Goal: Complete application form: Complete application form

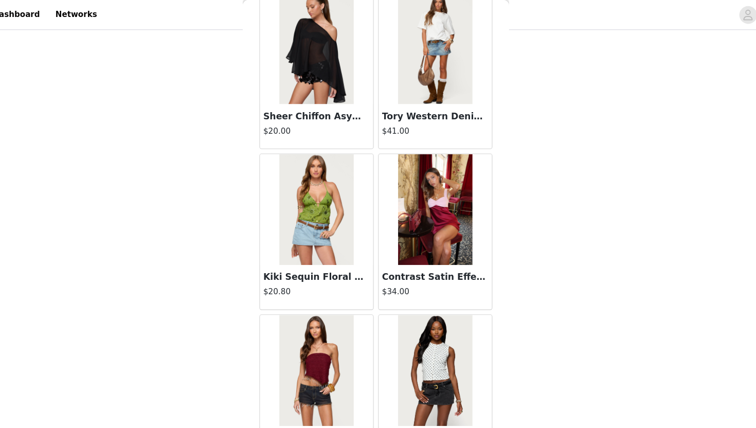
scroll to position [10097, 0]
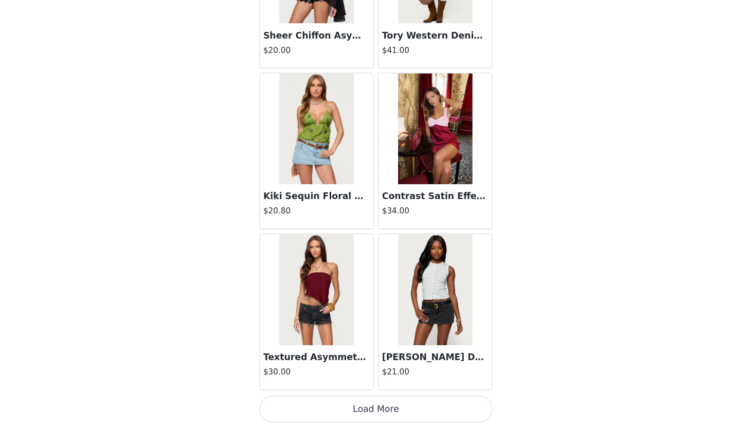
click at [411, 410] on button "Load More" at bounding box center [378, 410] width 216 height 25
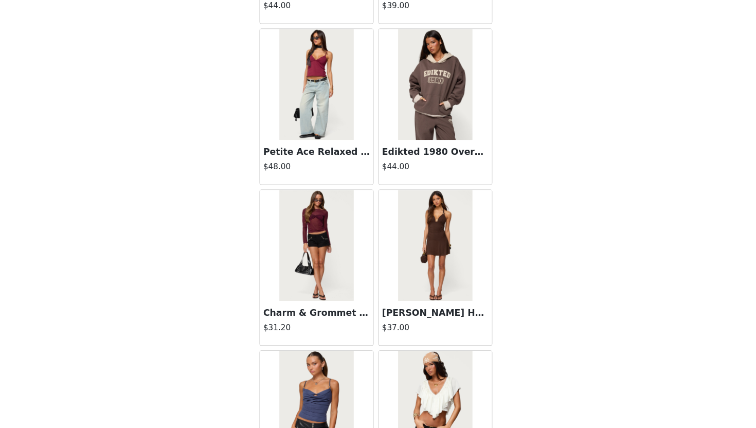
scroll to position [11589, 0]
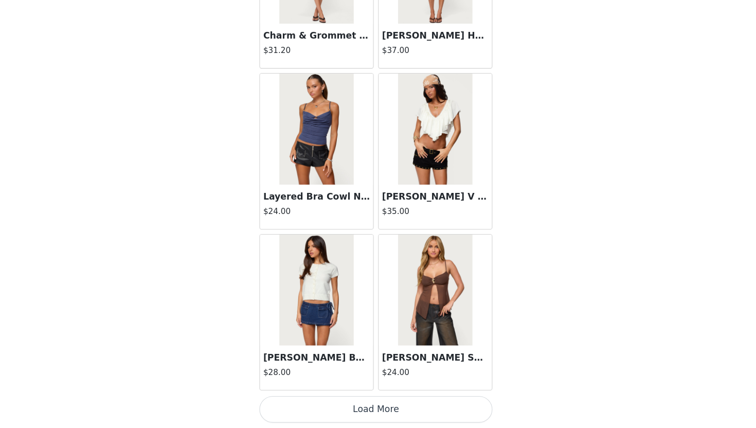
click at [395, 394] on div "[PERSON_NAME] Split Front Sheer Mesh Top $24.00" at bounding box center [433, 320] width 110 height 149
click at [394, 408] on button "Load More" at bounding box center [378, 410] width 216 height 25
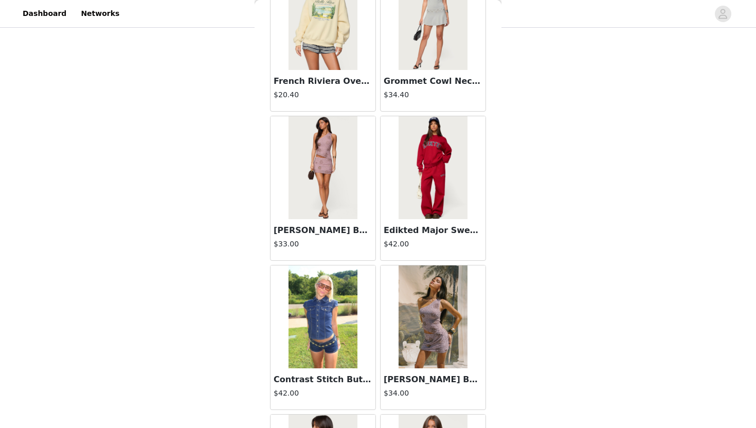
scroll to position [13080, 0]
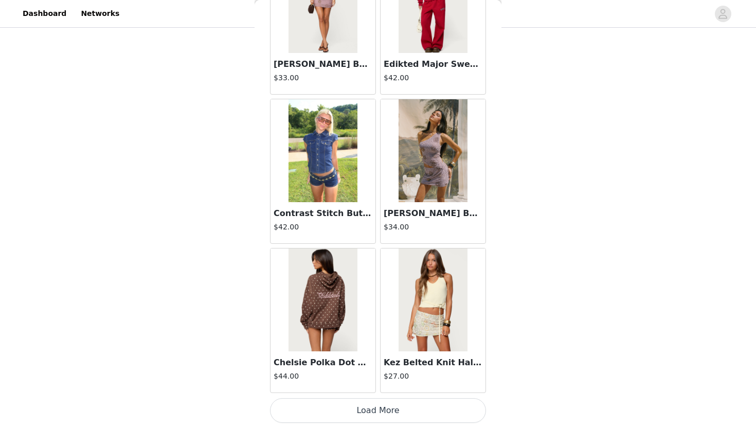
click at [343, 409] on button "Load More" at bounding box center [378, 410] width 216 height 25
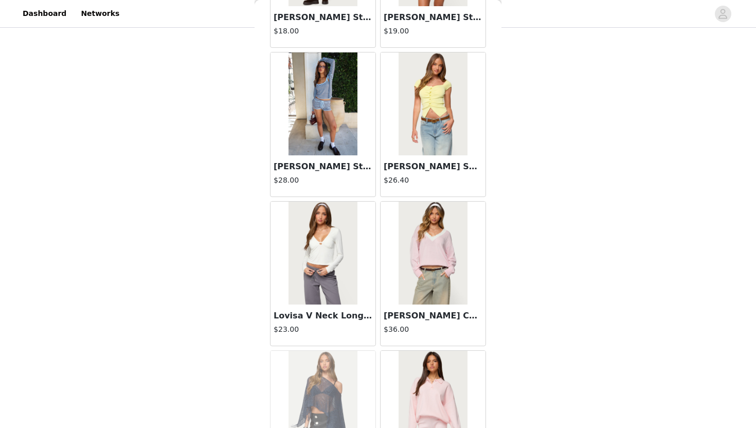
scroll to position [14178, 0]
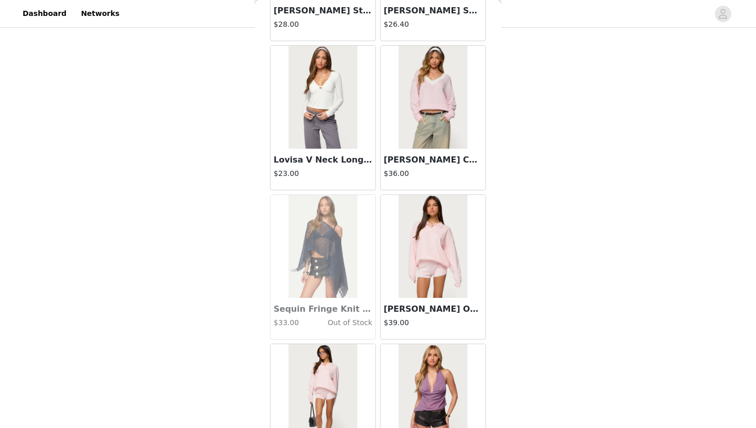
click at [600, 170] on div "STEP 1 OF 5 Products Choose as many products as you'd like, up to $150.00. 5 Se…" at bounding box center [378, 35] width 756 height 637
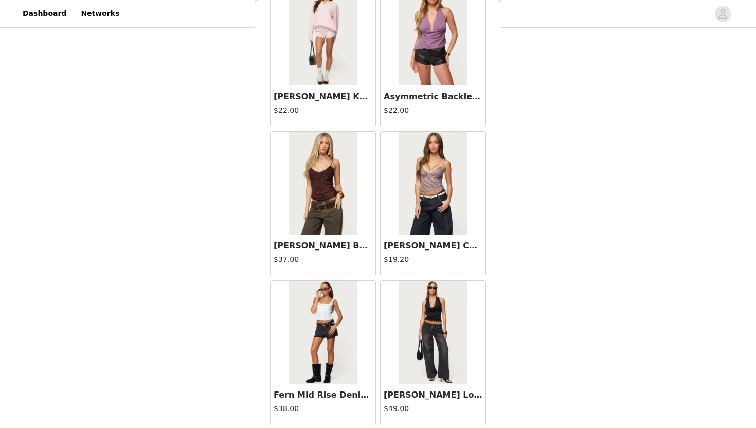
scroll to position [14572, 0]
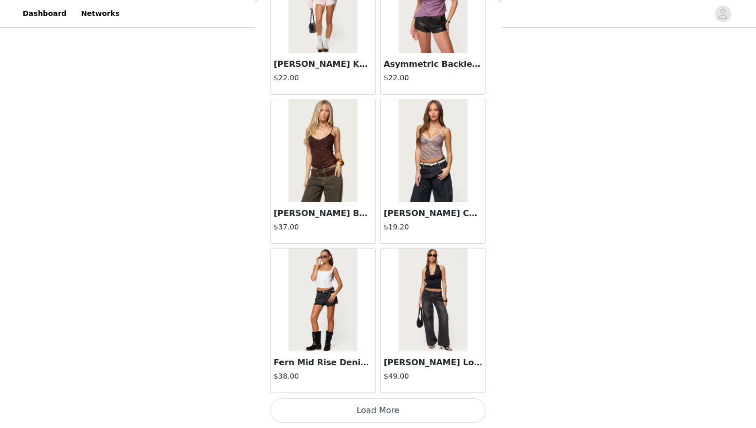
click at [326, 413] on button "Load More" at bounding box center [378, 410] width 216 height 25
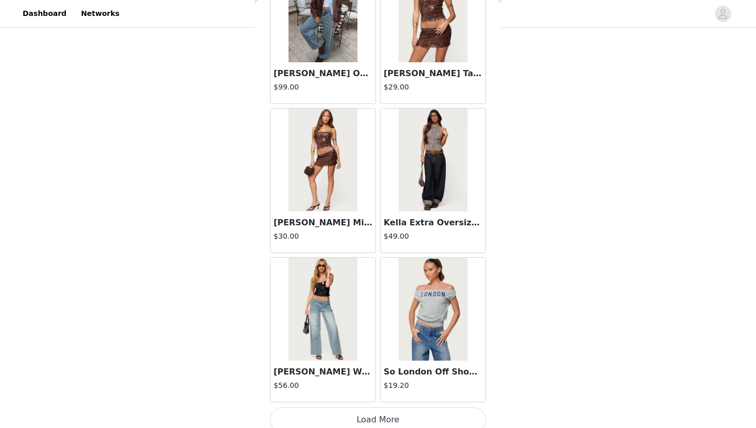
scroll to position [16064, 0]
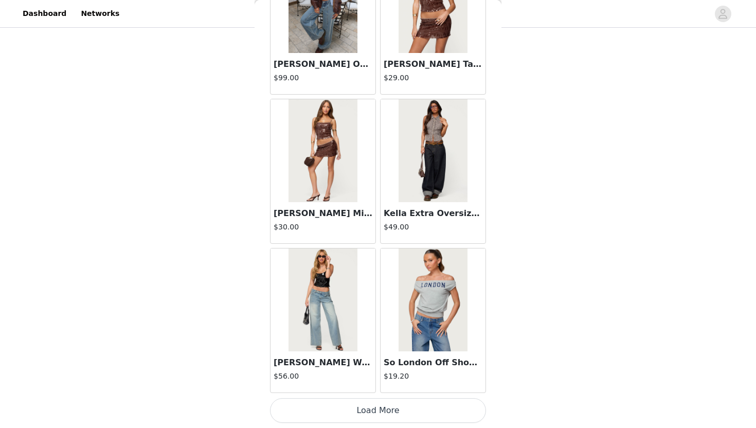
click at [321, 415] on button "Load More" at bounding box center [378, 410] width 216 height 25
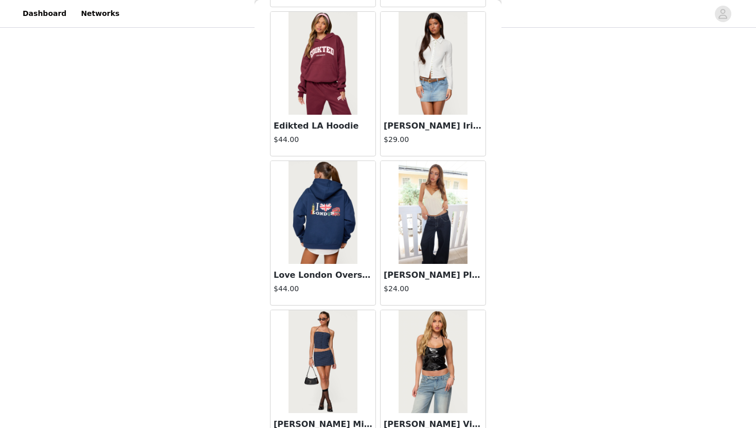
scroll to position [17556, 0]
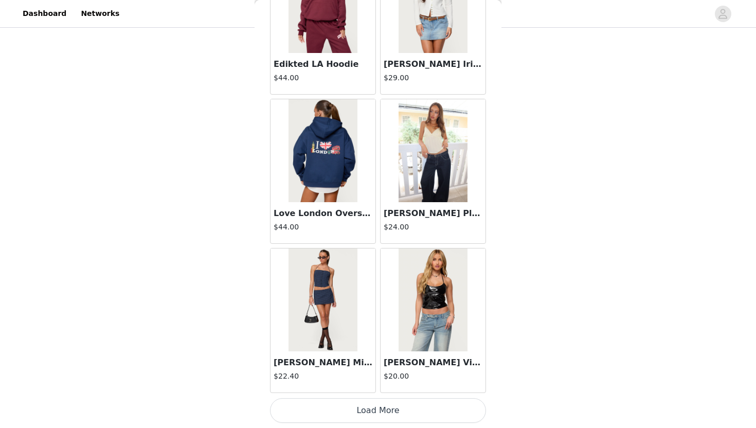
click at [448, 158] on img at bounding box center [433, 150] width 68 height 103
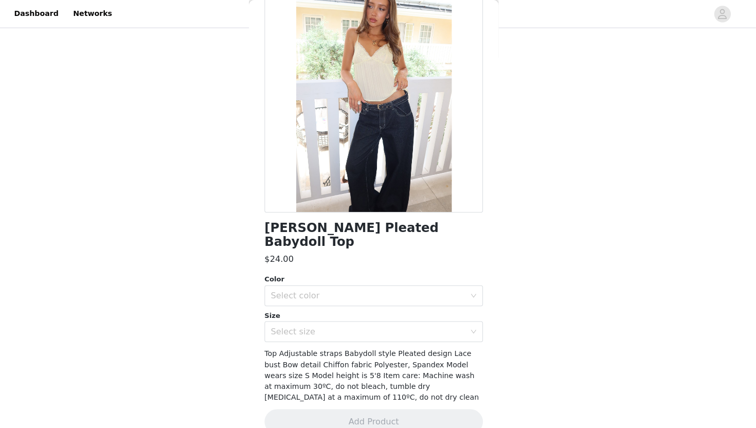
scroll to position [272, 0]
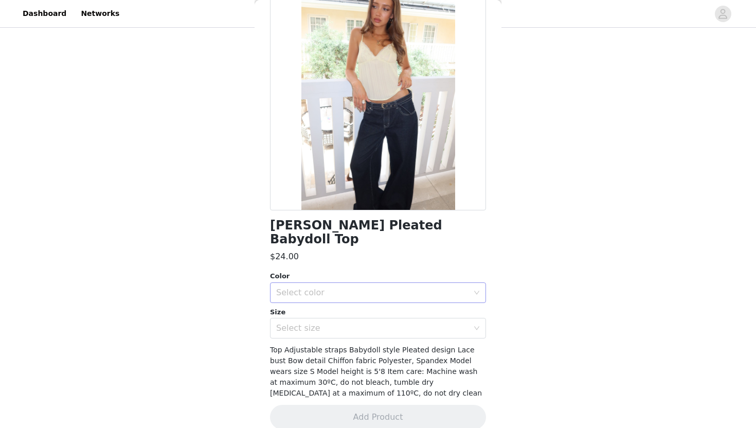
click at [331, 286] on div "Select color" at bounding box center [374, 293] width 197 height 20
click at [319, 302] on li "YELLOW" at bounding box center [378, 301] width 216 height 16
click at [318, 323] on div "Select size" at bounding box center [372, 328] width 192 height 10
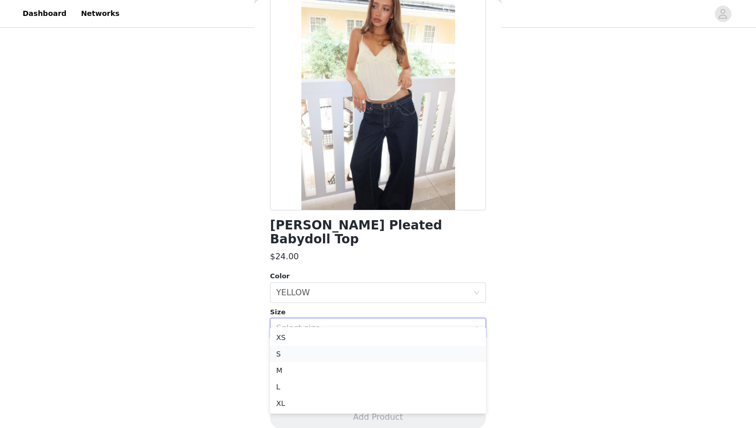
click at [291, 356] on li "S" at bounding box center [378, 354] width 216 height 16
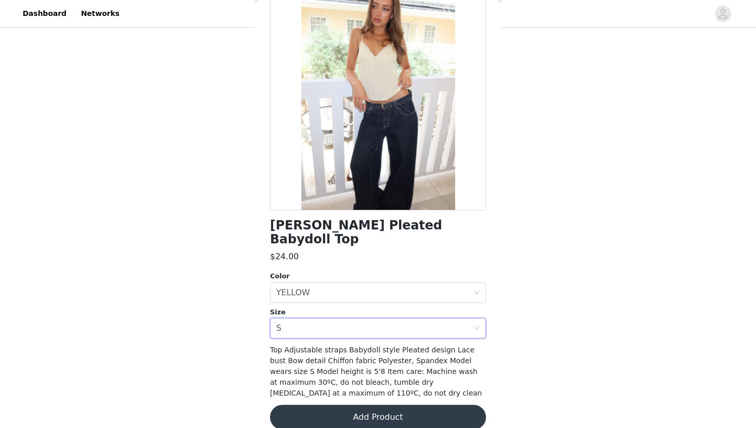
click at [293, 405] on button "Add Product" at bounding box center [378, 417] width 216 height 25
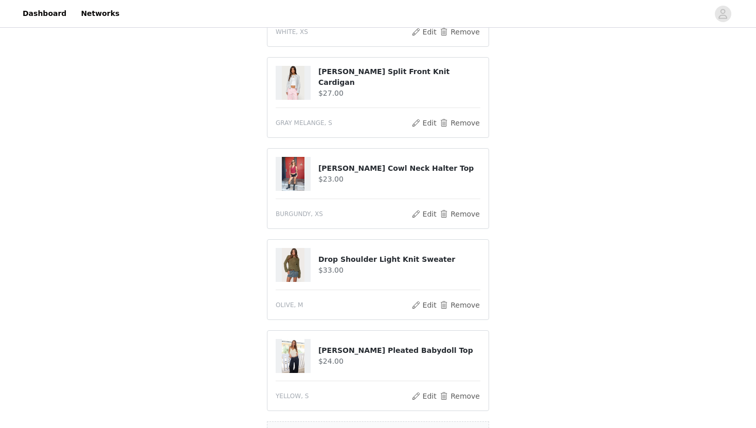
scroll to position [356, 0]
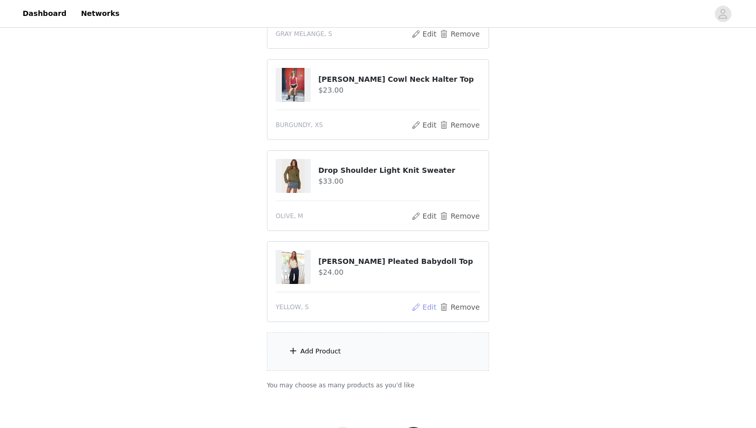
click at [437, 308] on button "Edit" at bounding box center [424, 307] width 26 height 12
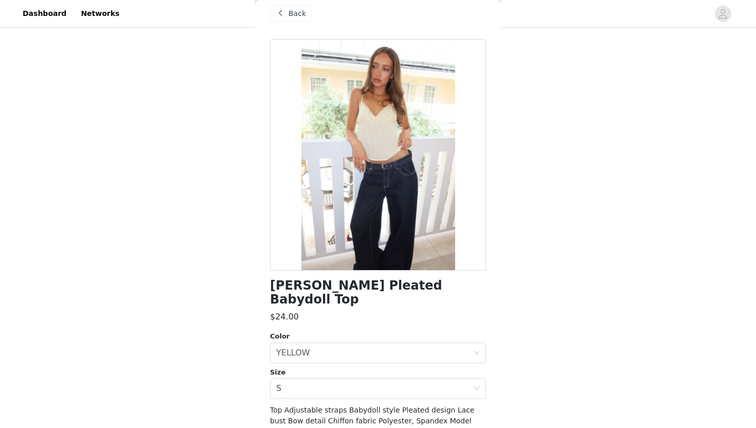
scroll to position [73, 0]
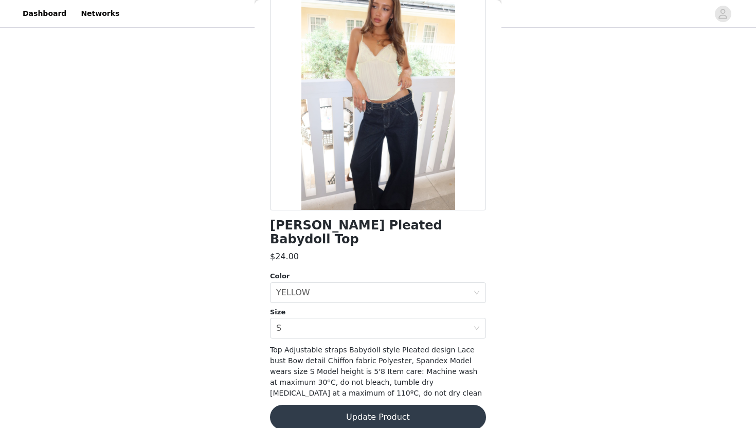
click at [318, 226] on h1 "[PERSON_NAME] Pleated Babydoll Top" at bounding box center [378, 233] width 216 height 28
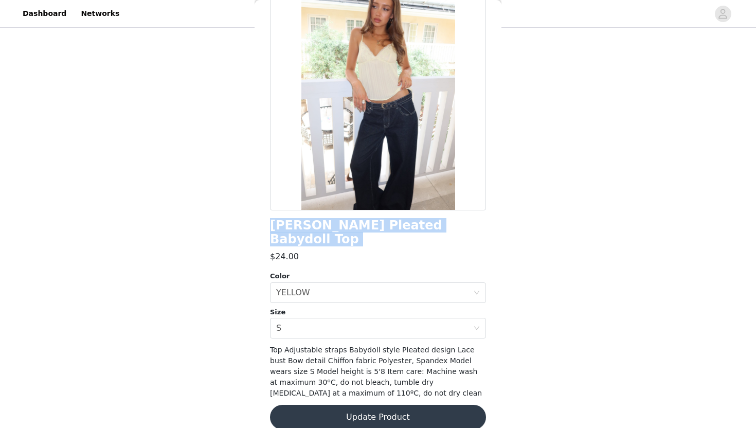
click at [318, 226] on h1 "[PERSON_NAME] Pleated Babydoll Top" at bounding box center [378, 233] width 216 height 28
copy div "[PERSON_NAME] Pleated Babydoll Top"
click at [300, 414] on button "Update Product" at bounding box center [378, 418] width 216 height 25
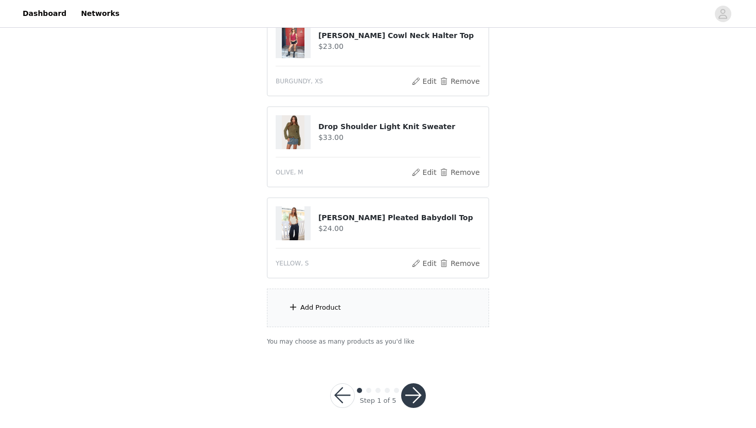
scroll to position [404, 0]
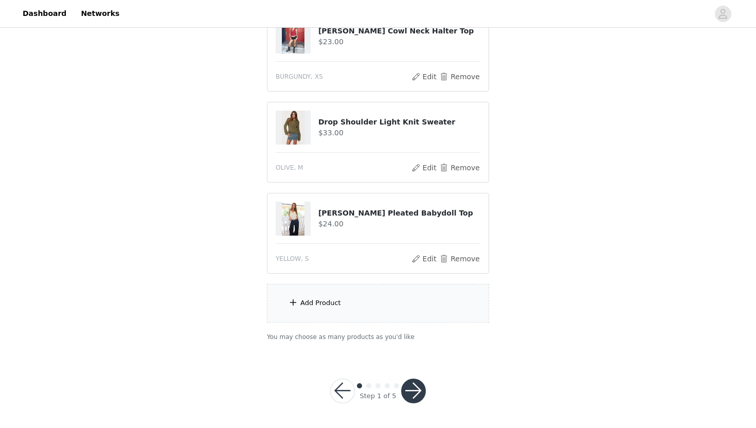
click at [413, 385] on button "button" at bounding box center [413, 391] width 25 height 25
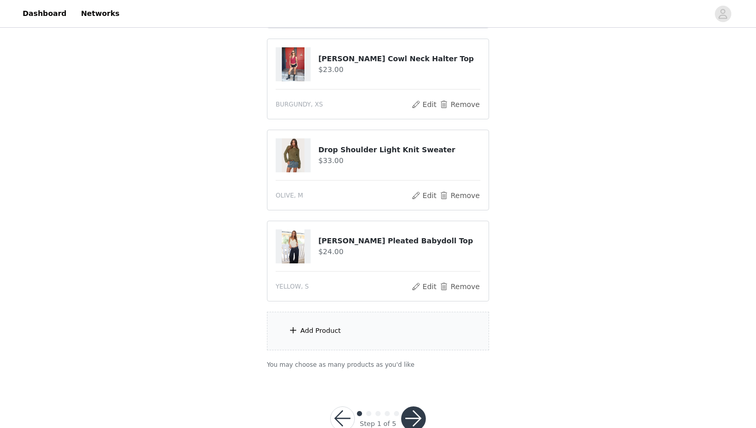
scroll to position [383, 0]
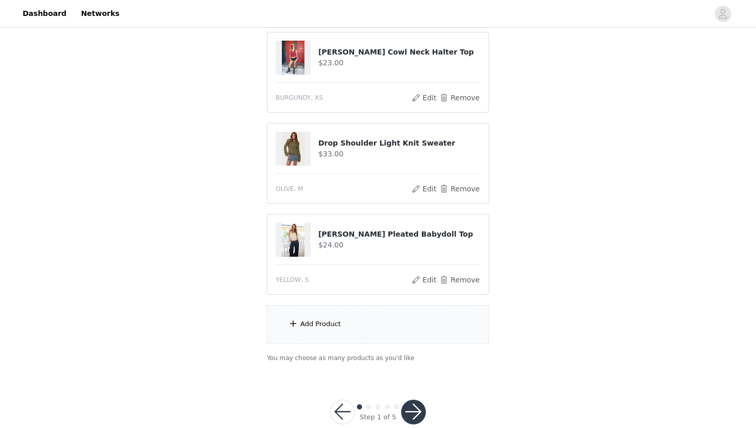
click at [412, 412] on button "button" at bounding box center [413, 412] width 25 height 25
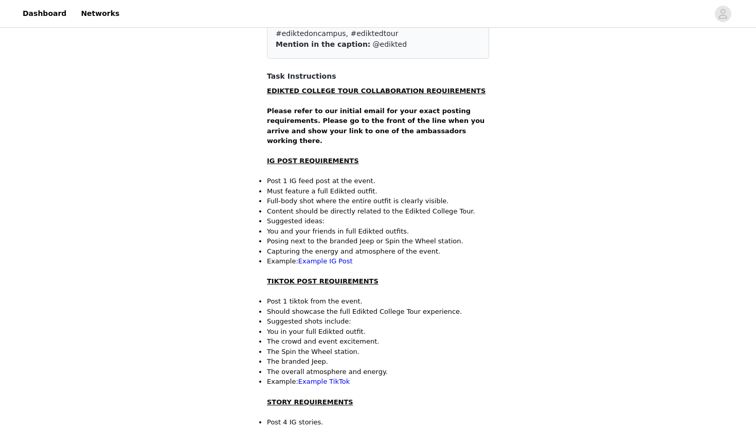
scroll to position [114, 0]
click at [310, 256] on link "Example IG Post" at bounding box center [325, 260] width 55 height 8
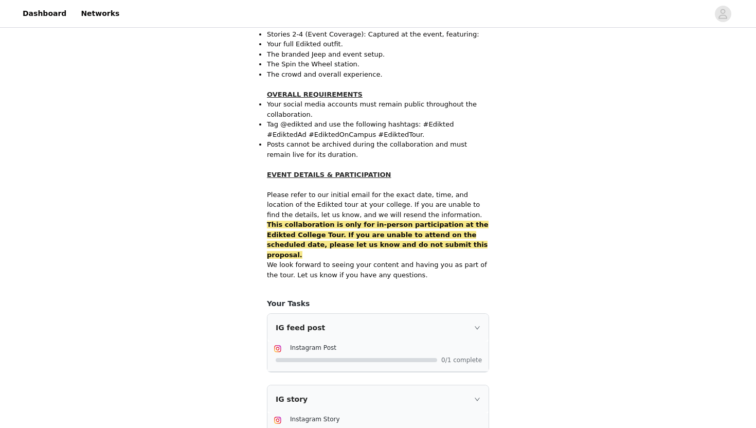
scroll to position [635, 0]
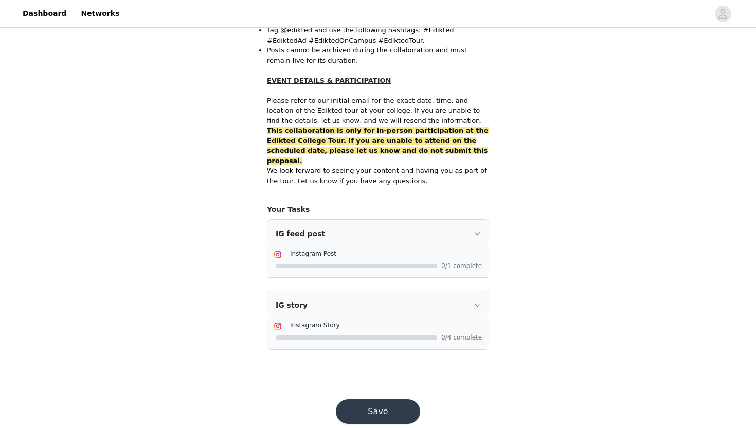
click at [306, 221] on div "IG feed post" at bounding box center [377, 234] width 221 height 28
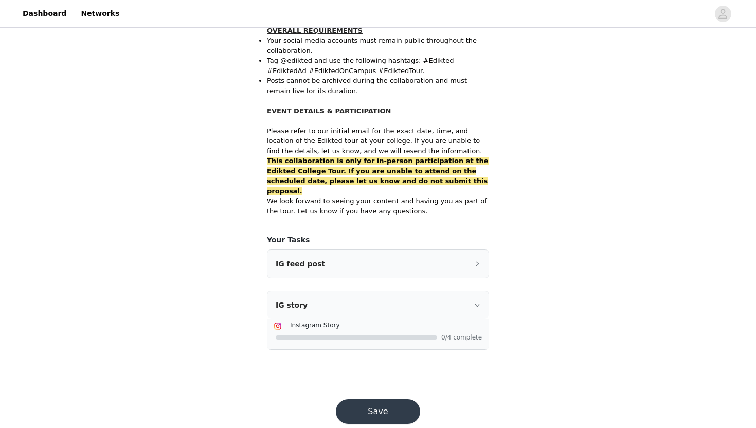
click at [305, 250] on div "IG feed post" at bounding box center [377, 264] width 221 height 28
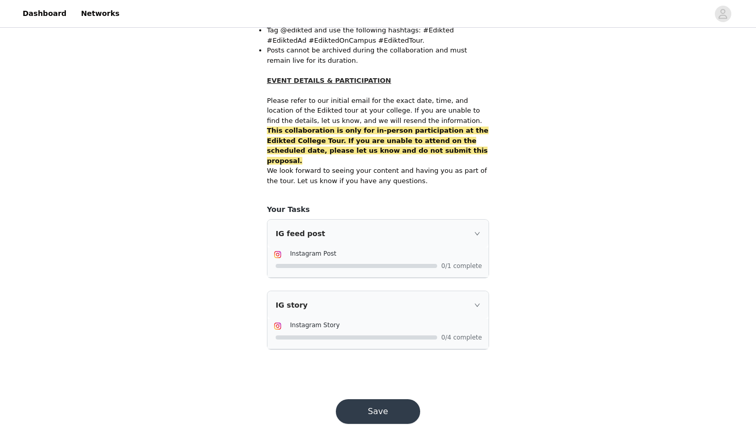
click at [359, 403] on button "Save" at bounding box center [378, 411] width 84 height 25
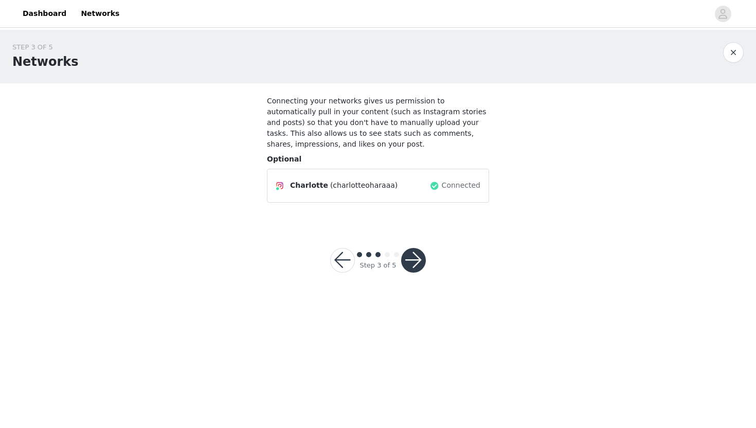
click at [403, 259] on button "button" at bounding box center [413, 260] width 25 height 25
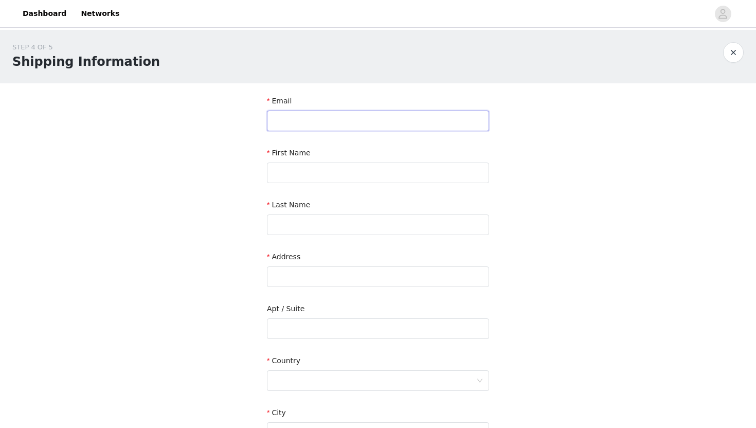
click at [387, 130] on input "text" at bounding box center [378, 121] width 222 height 21
type input "[EMAIL_ADDRESS][DOMAIN_NAME]"
type input "Charlotte"
type input "O'Hara"
type input "[STREET_ADDRESS]"
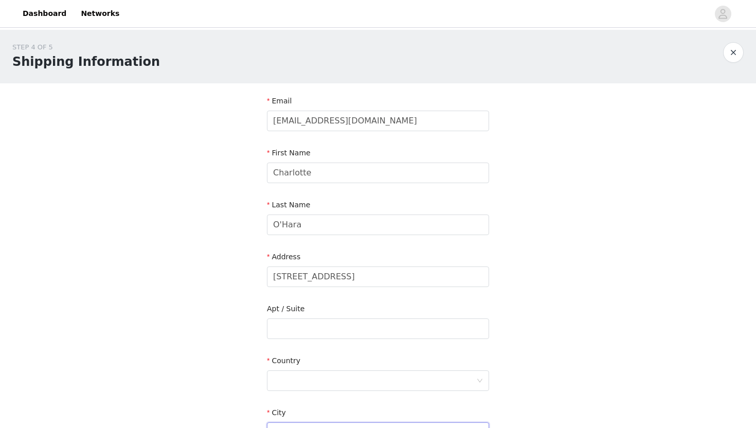
type input "Harrisonburg"
type input "22801"
type input "5164925582"
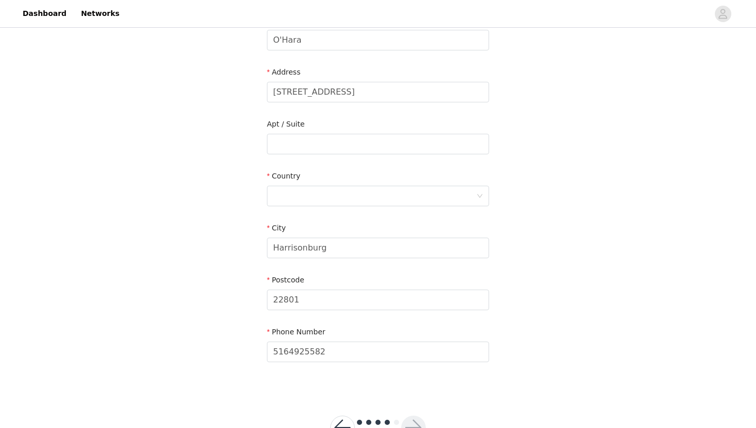
scroll to position [171, 0]
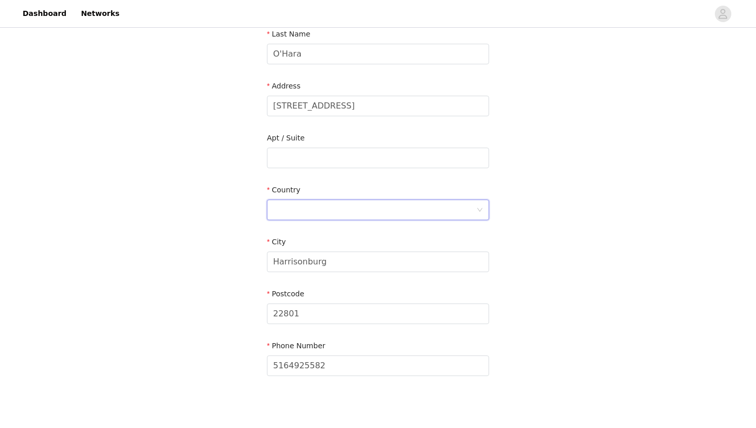
click at [405, 207] on div at bounding box center [374, 210] width 203 height 20
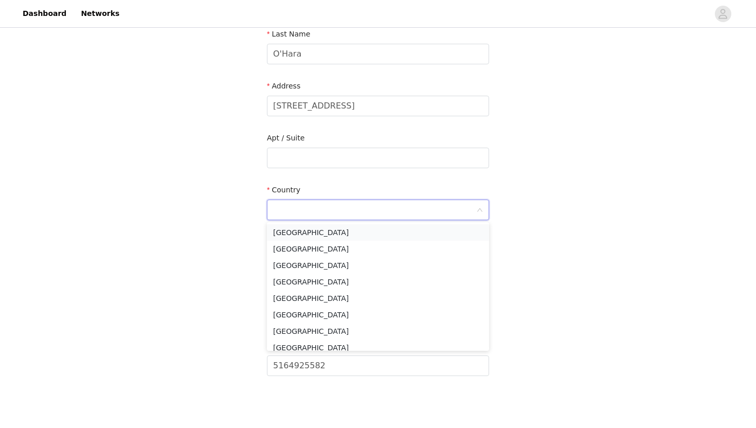
click at [386, 235] on li "[GEOGRAPHIC_DATA]" at bounding box center [378, 232] width 222 height 16
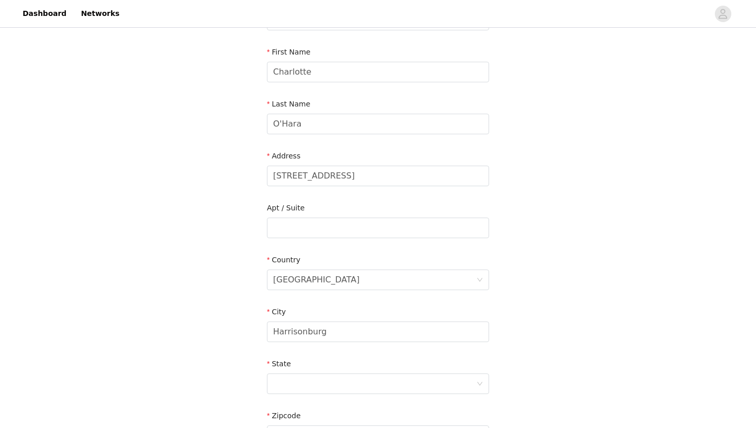
scroll to position [273, 0]
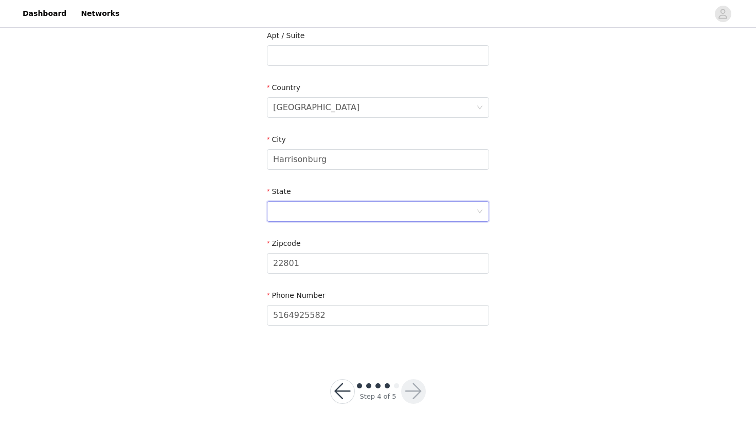
click at [389, 211] on div at bounding box center [374, 212] width 203 height 20
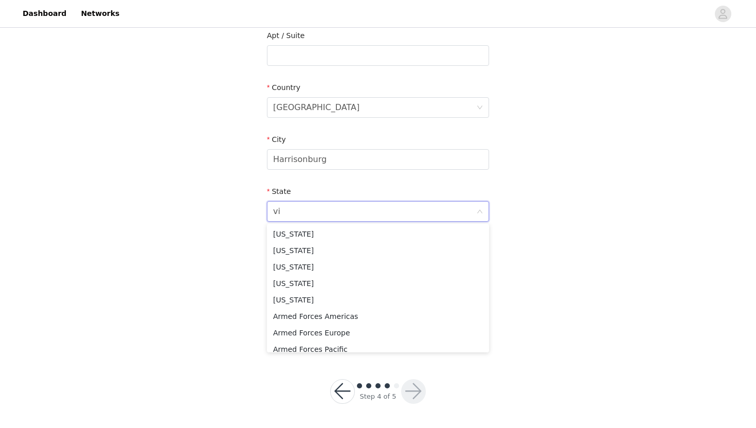
type input "vir"
click at [368, 250] on li "[US_STATE]" at bounding box center [378, 250] width 222 height 16
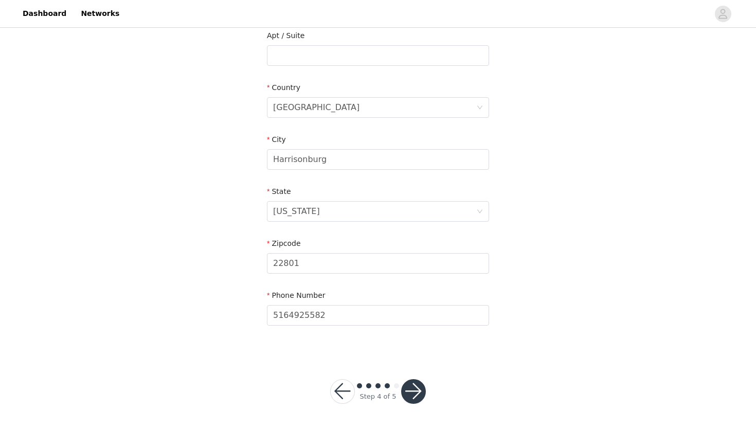
click at [420, 386] on button "button" at bounding box center [413, 391] width 25 height 25
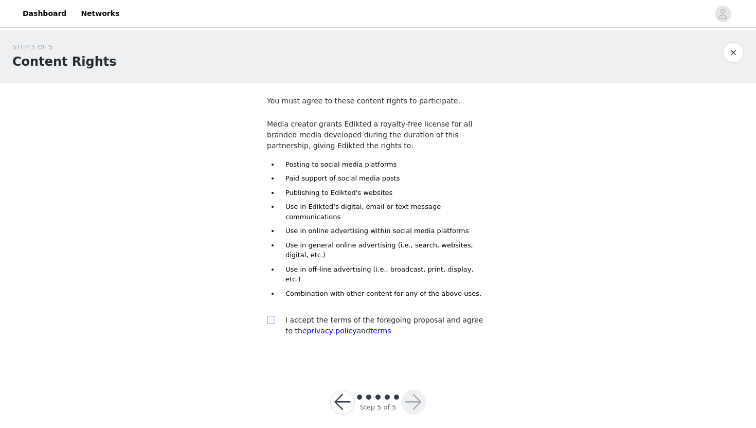
click at [267, 316] on input "checkbox" at bounding box center [270, 319] width 7 height 7
checkbox input "true"
click at [409, 390] on button "button" at bounding box center [413, 402] width 25 height 25
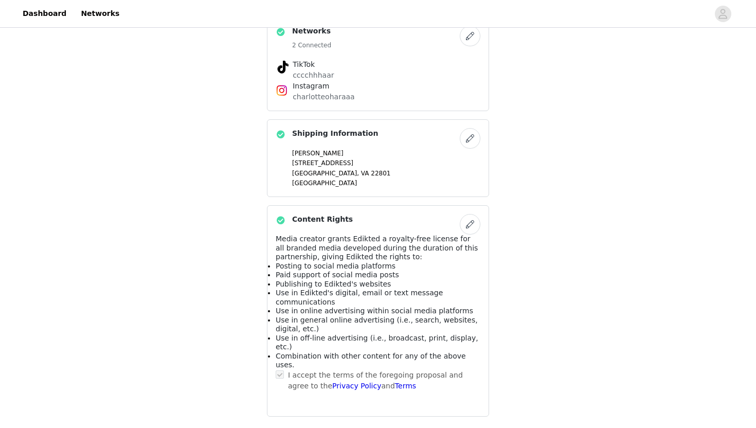
scroll to position [673, 0]
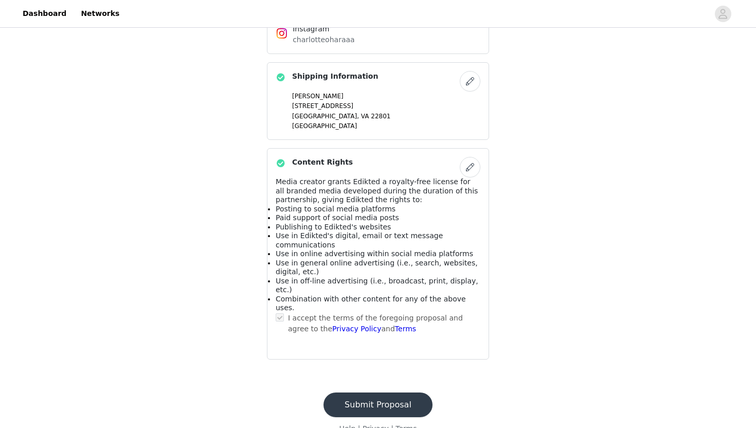
click at [344, 392] on button "Submit Proposal" at bounding box center [378, 404] width 109 height 25
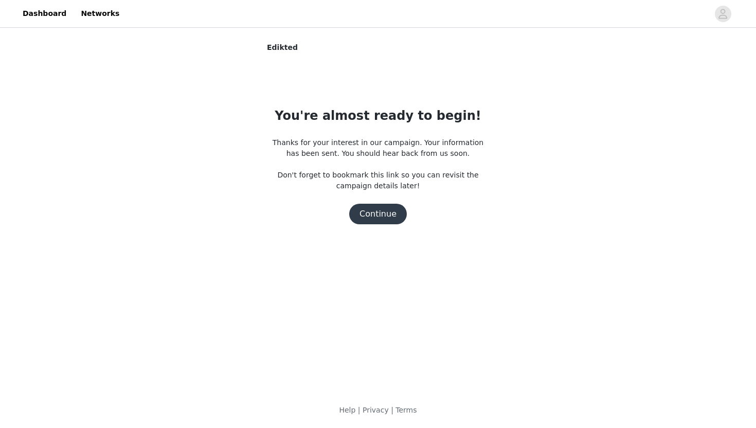
scroll to position [0, 0]
click at [380, 220] on button "Continue" at bounding box center [378, 214] width 58 height 21
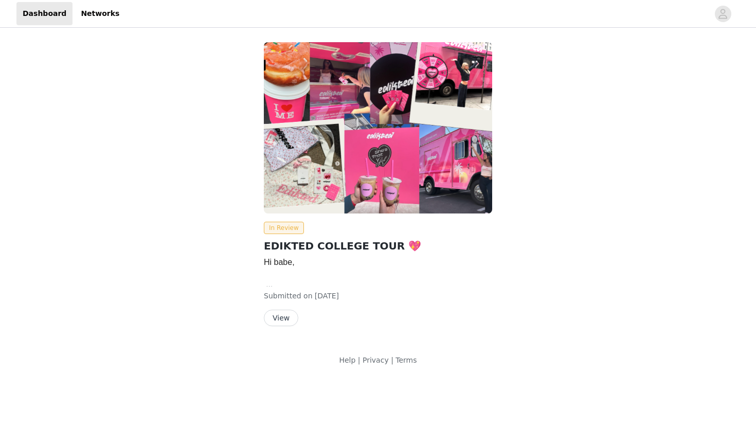
click at [278, 319] on button "View" at bounding box center [281, 318] width 34 height 16
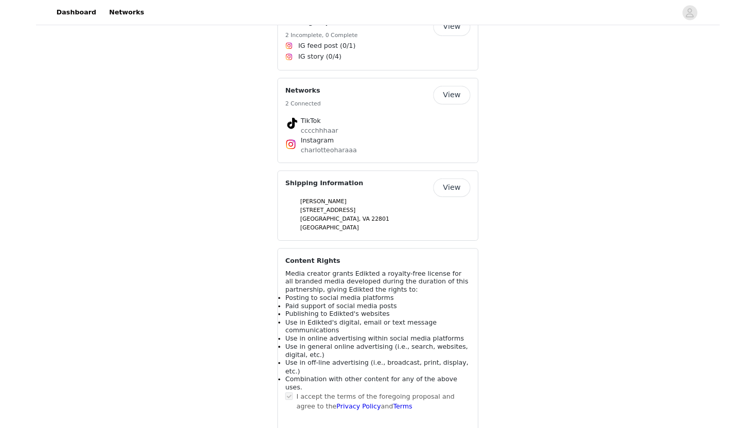
scroll to position [898, 0]
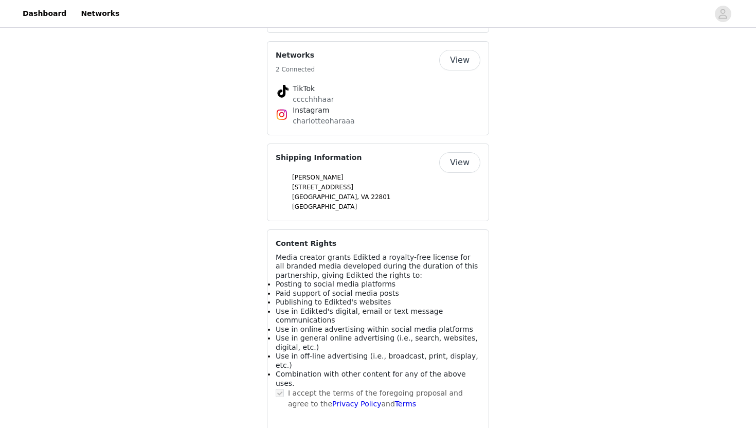
click at [280, 388] on label at bounding box center [280, 393] width 8 height 11
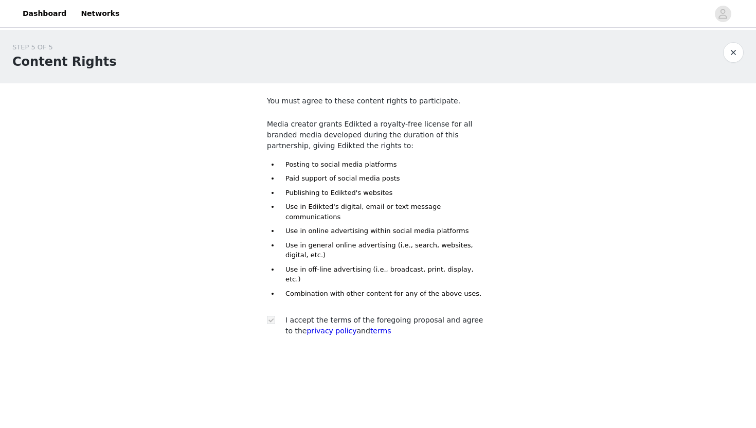
click at [729, 53] on button "button" at bounding box center [733, 52] width 21 height 21
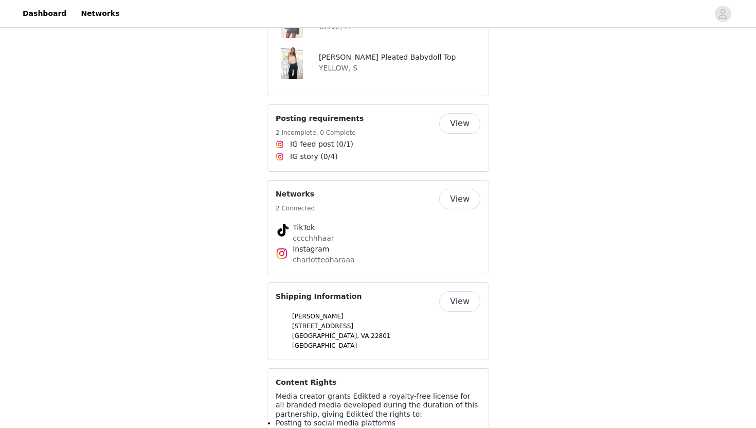
scroll to position [898, 0]
